Goal: Transaction & Acquisition: Purchase product/service

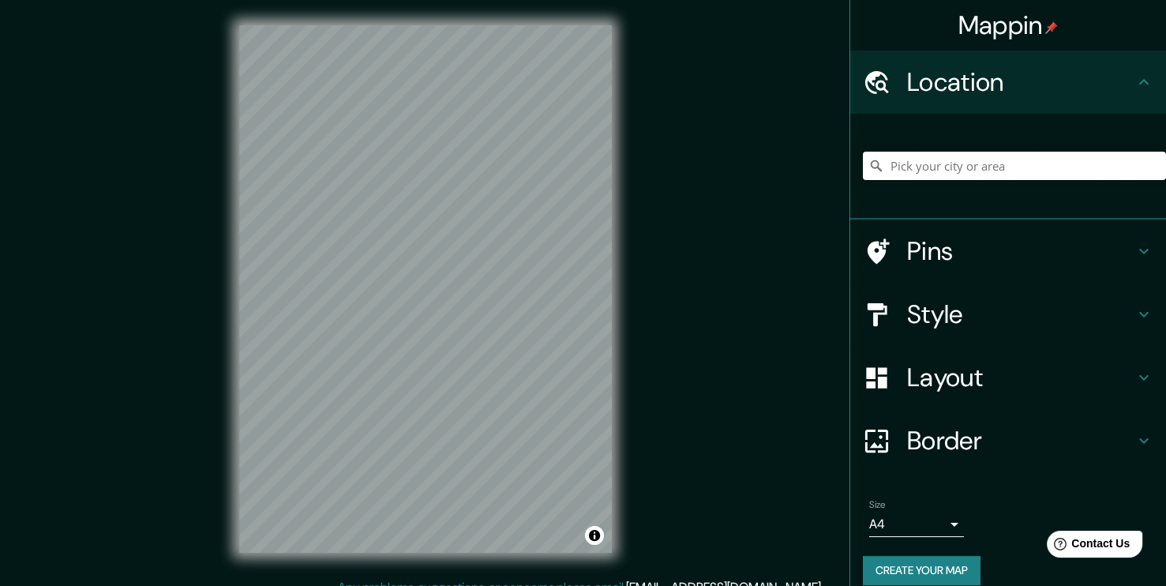
click at [921, 170] on input "Pick your city or area" at bounding box center [1014, 166] width 303 height 28
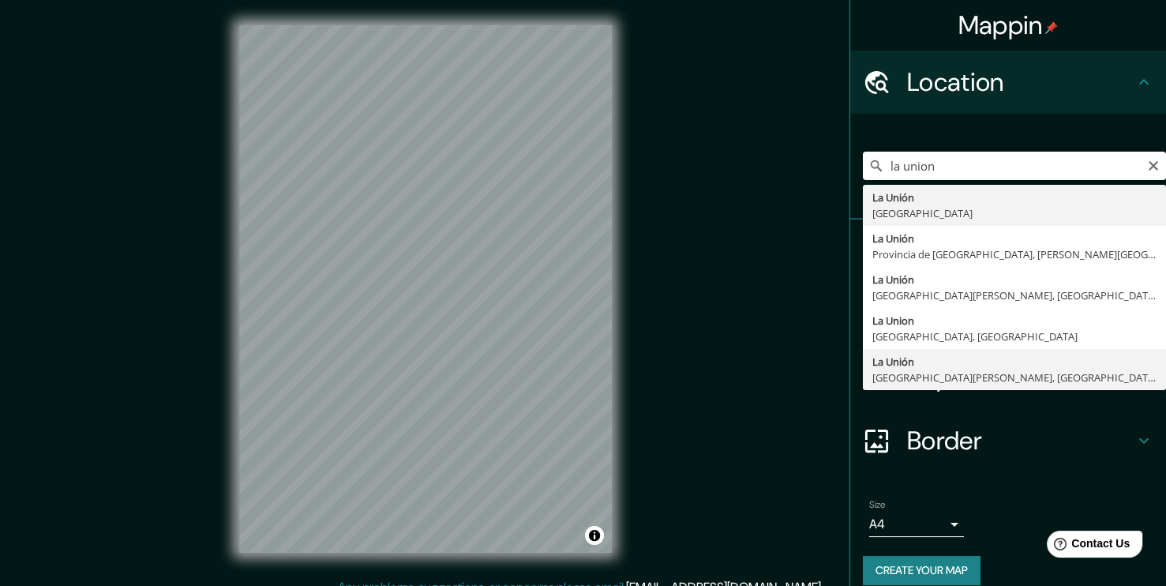
type input "[GEOGRAPHIC_DATA], [GEOGRAPHIC_DATA][PERSON_NAME], [GEOGRAPHIC_DATA]"
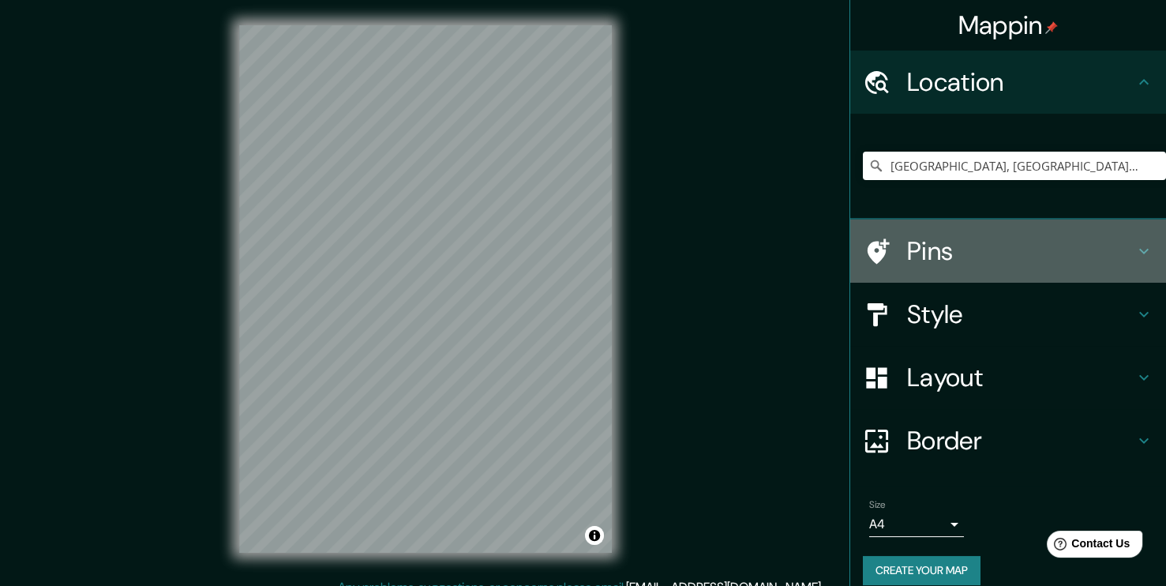
click at [952, 249] on h4 "Pins" at bounding box center [1020, 251] width 227 height 32
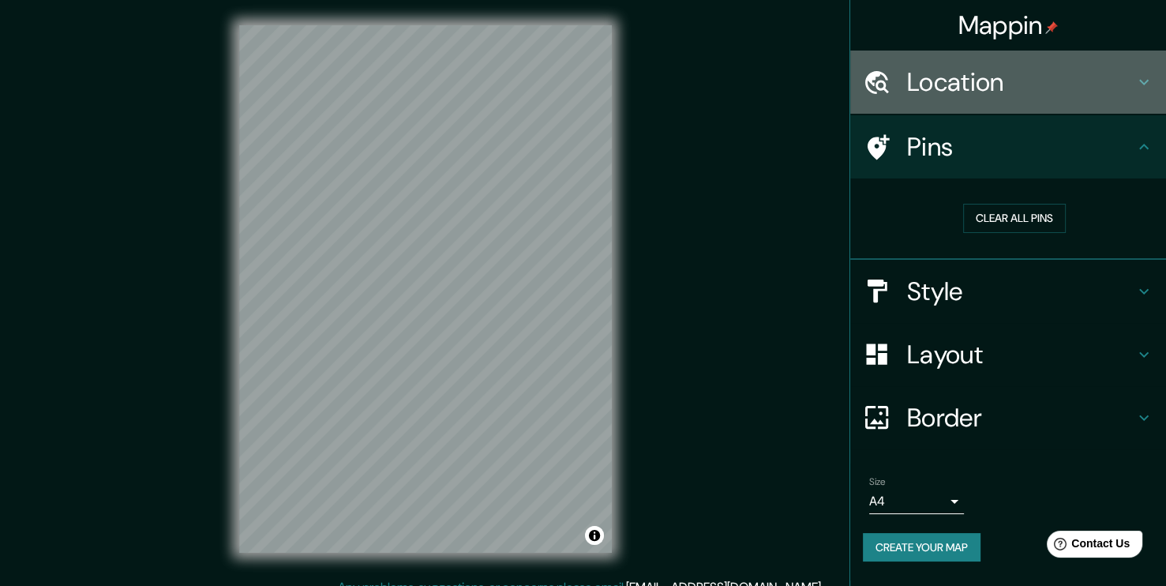
click at [1007, 103] on div "Location" at bounding box center [1008, 82] width 316 height 63
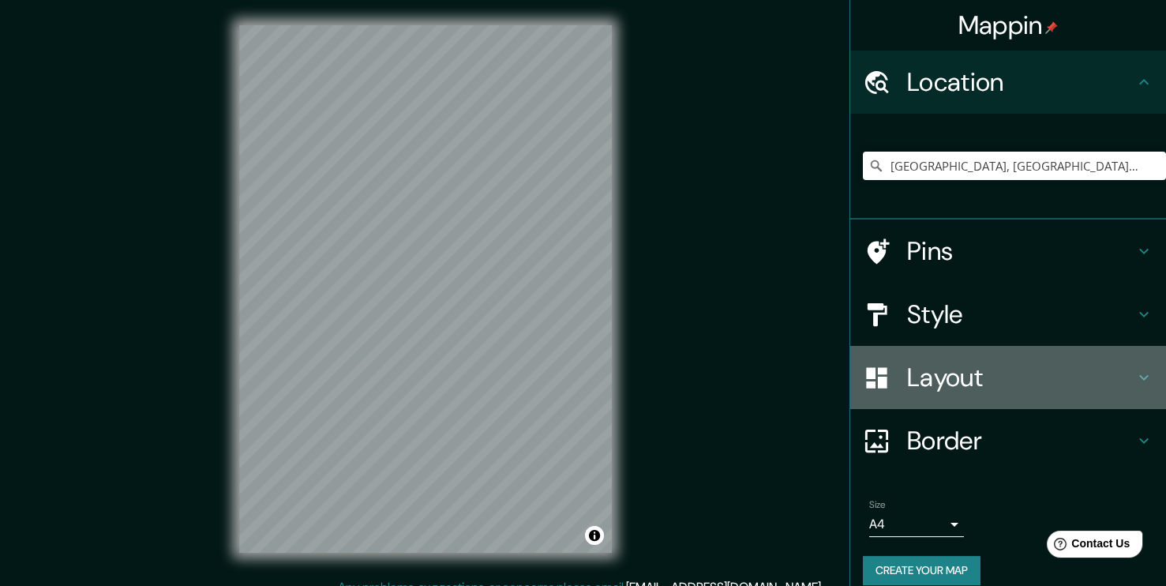
click at [972, 367] on h4 "Layout" at bounding box center [1020, 377] width 227 height 32
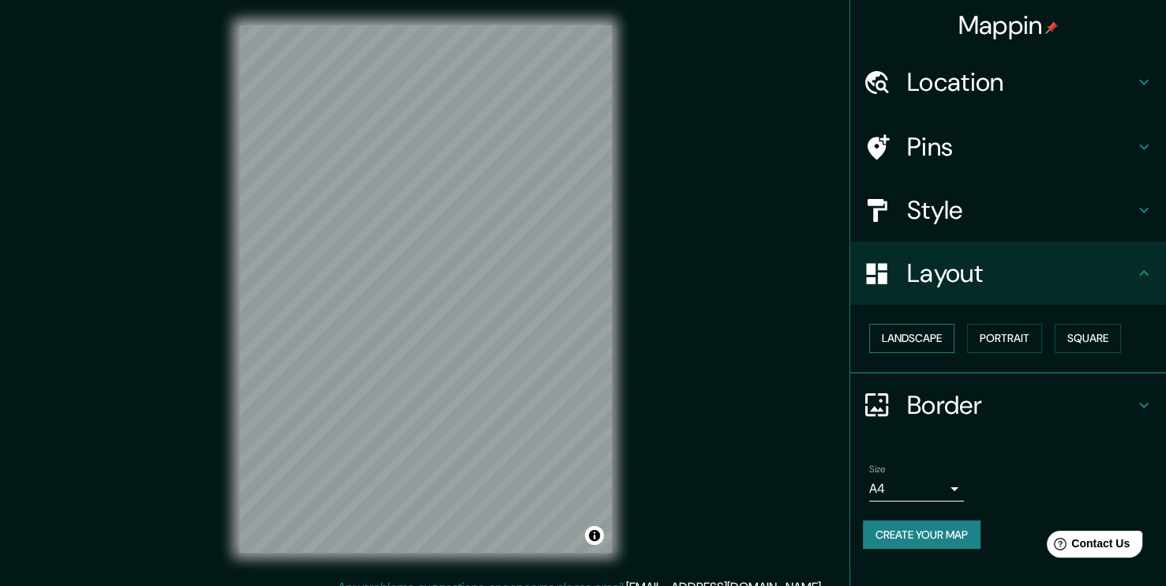
click at [945, 345] on button "Landscape" at bounding box center [911, 338] width 85 height 29
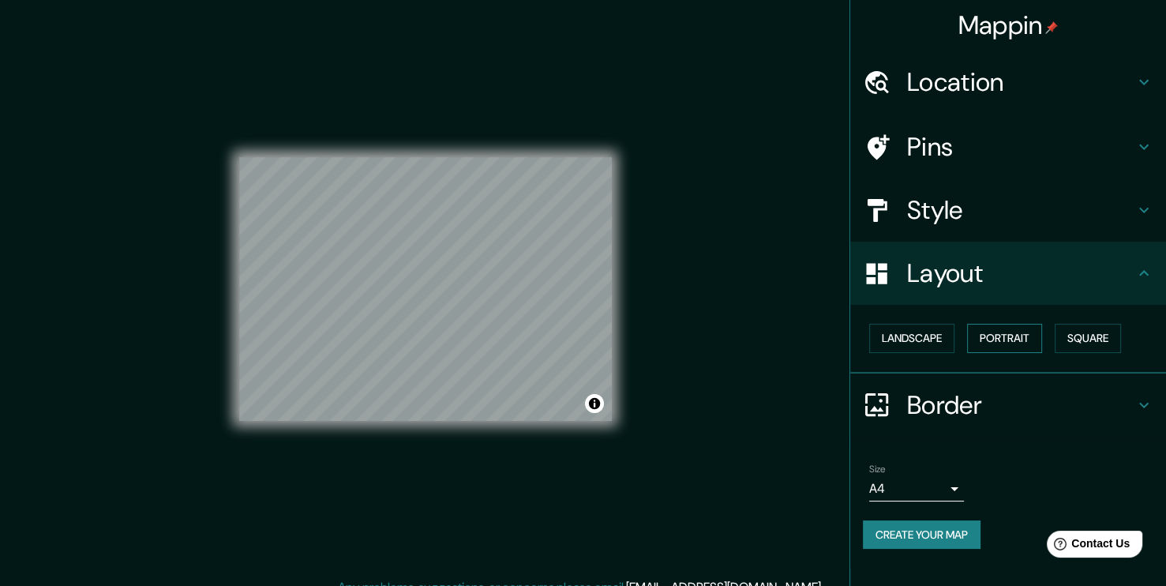
click at [1012, 339] on button "Portrait" at bounding box center [1004, 338] width 75 height 29
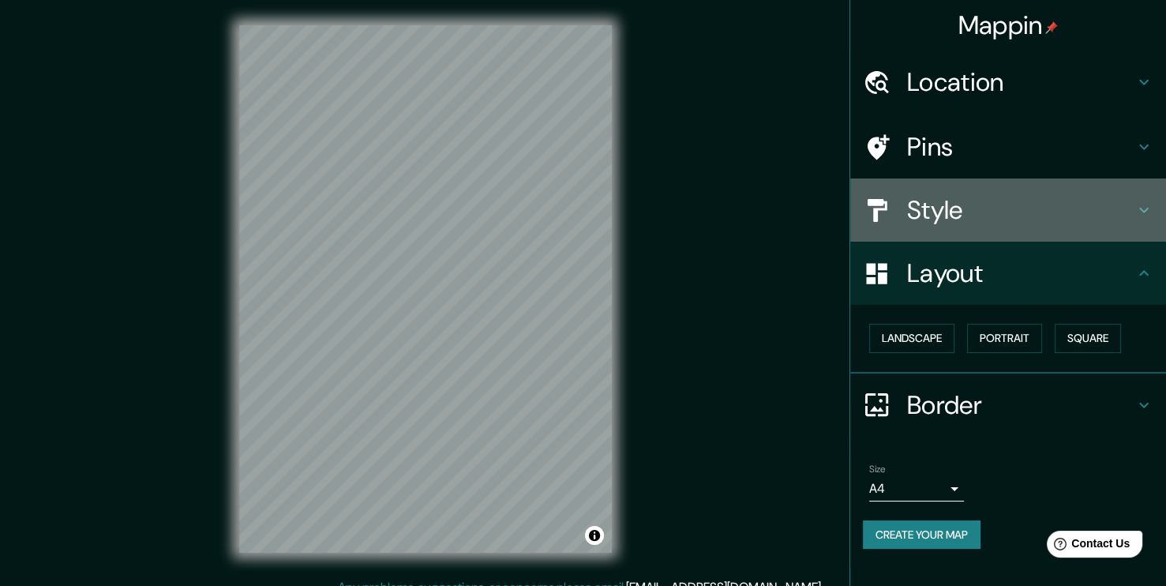
click at [1028, 219] on h4 "Style" at bounding box center [1020, 210] width 227 height 32
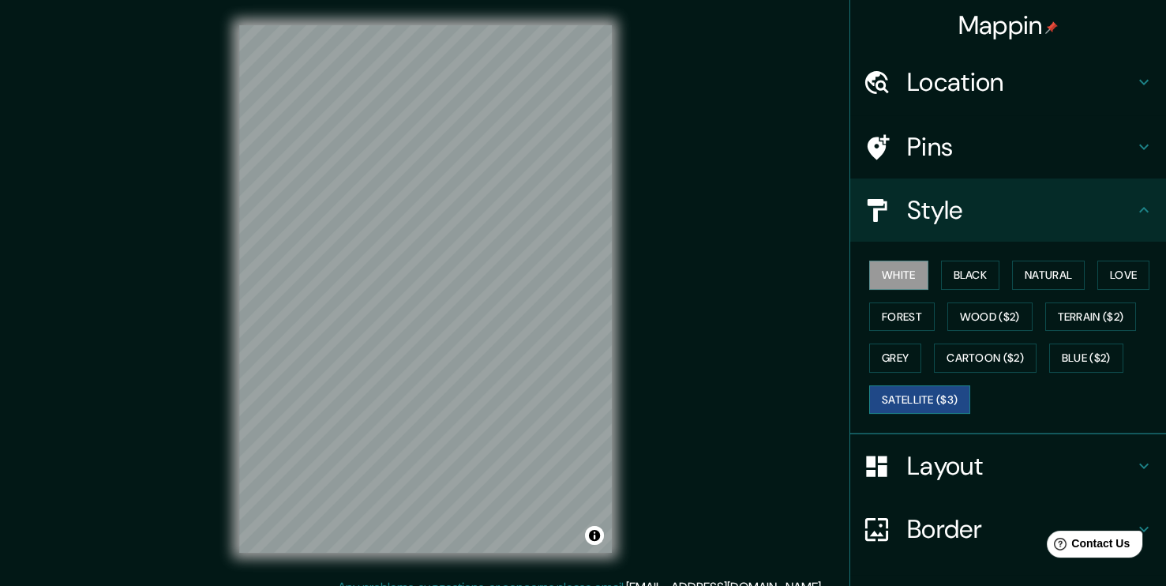
click at [942, 390] on button "Satellite ($3)" at bounding box center [919, 399] width 101 height 29
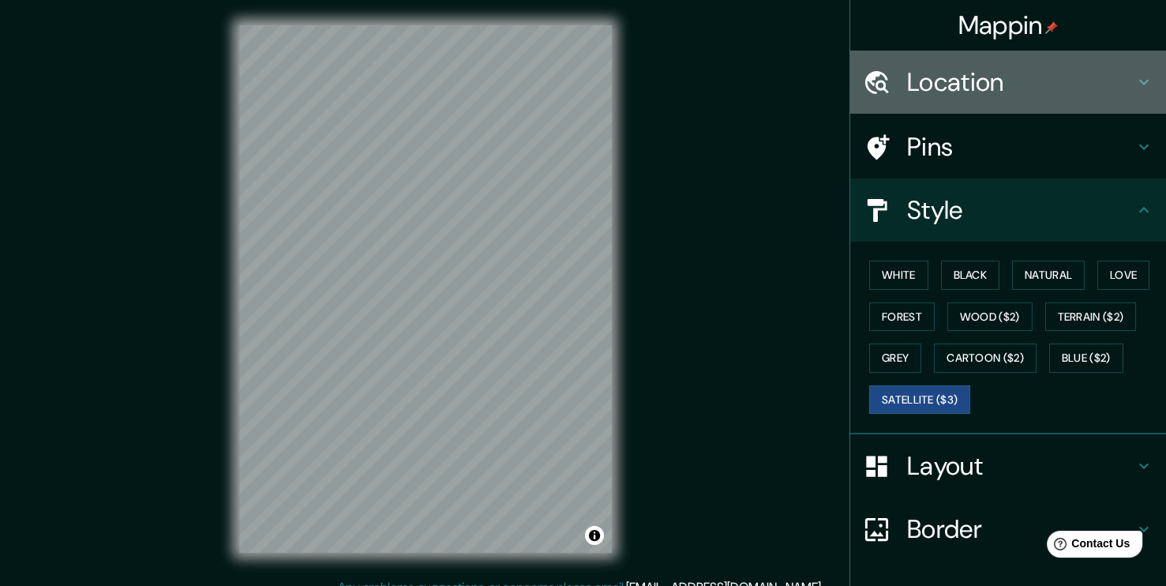
click at [960, 100] on div "Location" at bounding box center [1008, 82] width 316 height 63
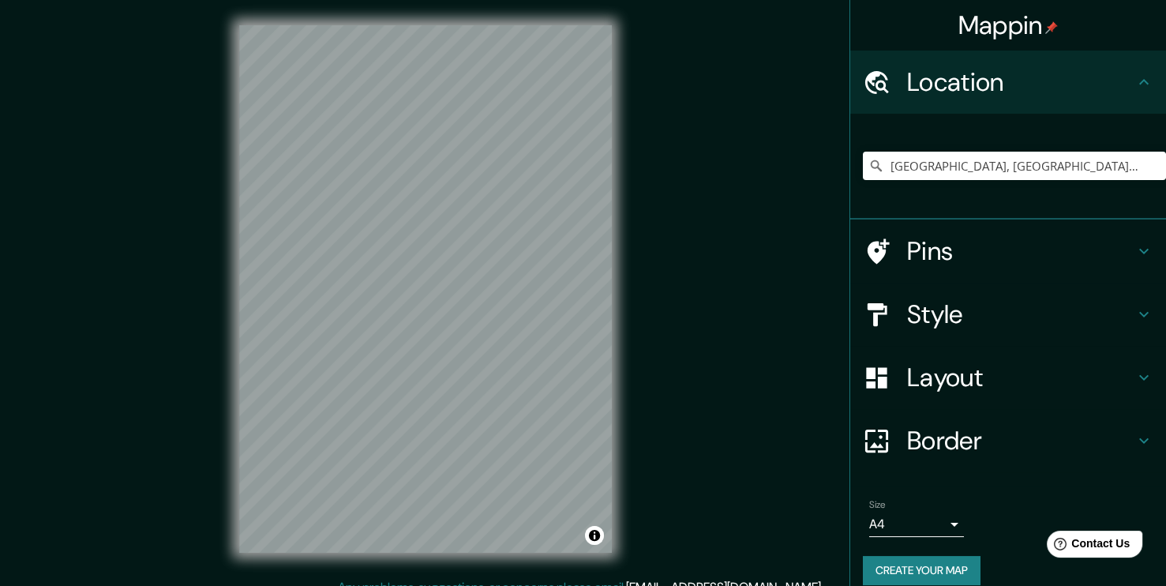
click at [923, 327] on h4 "Style" at bounding box center [1020, 314] width 227 height 32
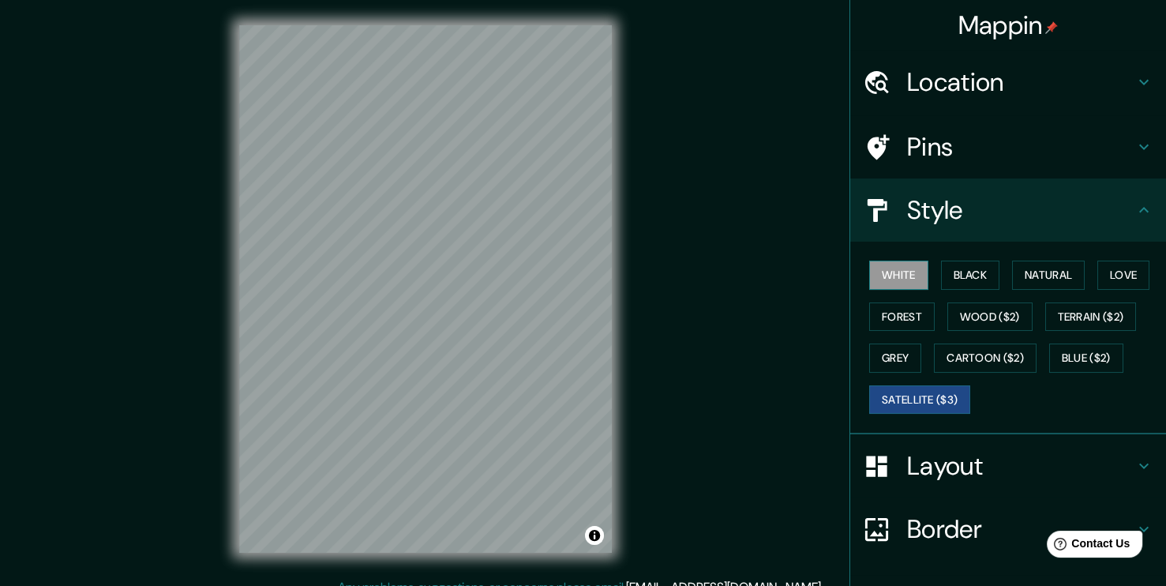
click at [905, 267] on button "White" at bounding box center [898, 274] width 59 height 29
click at [696, 481] on div "Mappin Location [GEOGRAPHIC_DATA], [GEOGRAPHIC_DATA][PERSON_NAME], [GEOGRAPHIC_…" at bounding box center [583, 301] width 1166 height 603
